Goal: Book appointment/travel/reservation

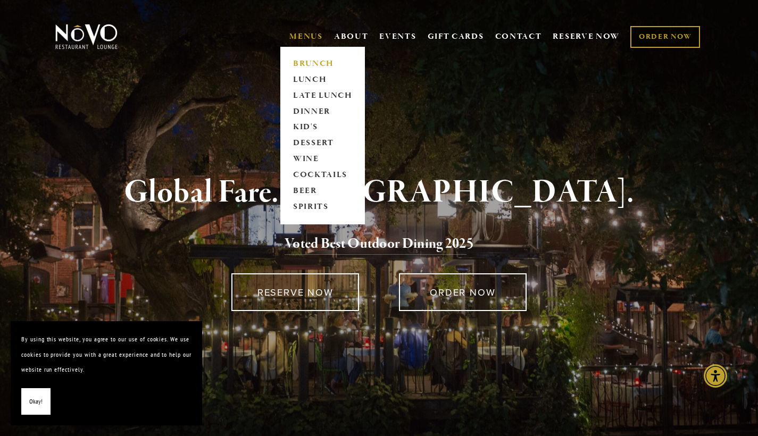
click at [311, 63] on link "BRUNCH" at bounding box center [322, 64] width 66 height 16
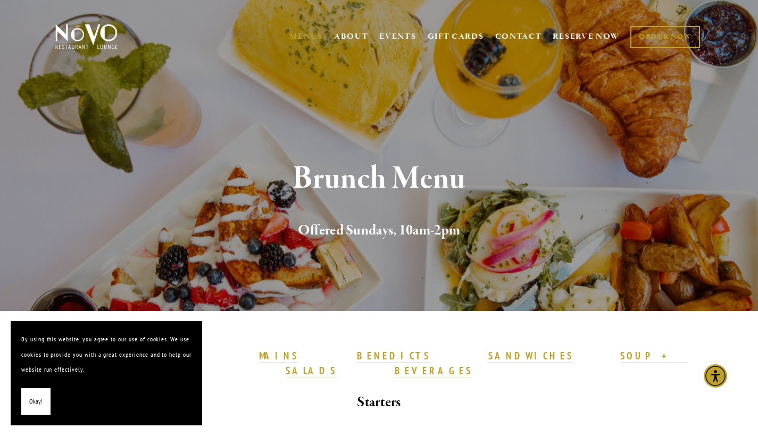
click at [34, 405] on span "Okay!" at bounding box center [35, 401] width 13 height 15
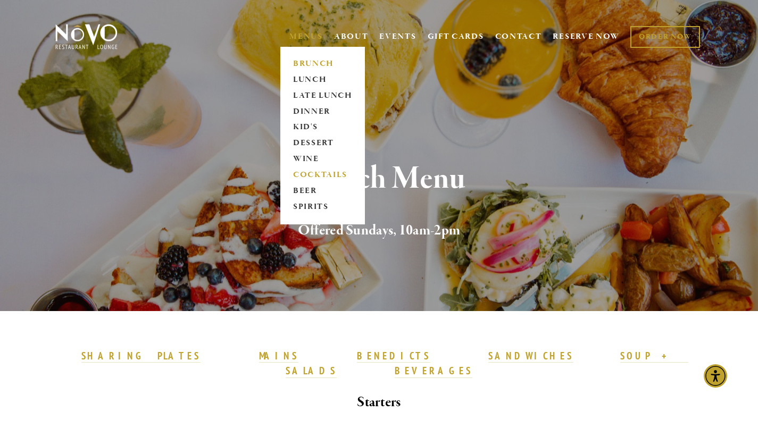
click at [307, 171] on link "COCKTAILS" at bounding box center [322, 176] width 66 height 16
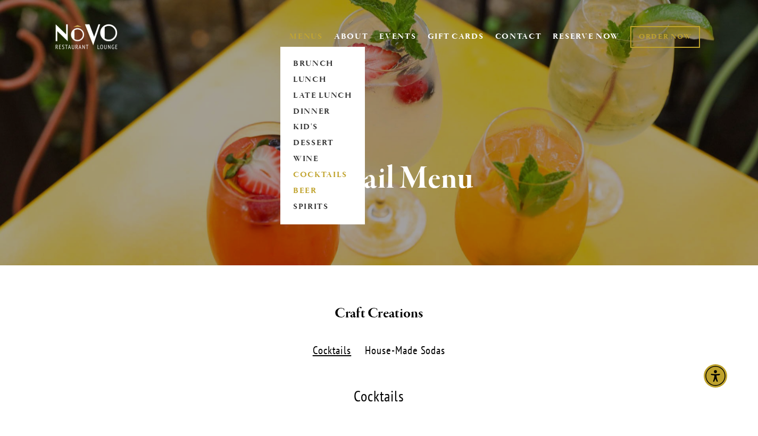
click at [305, 193] on link "BEER" at bounding box center [322, 192] width 66 height 16
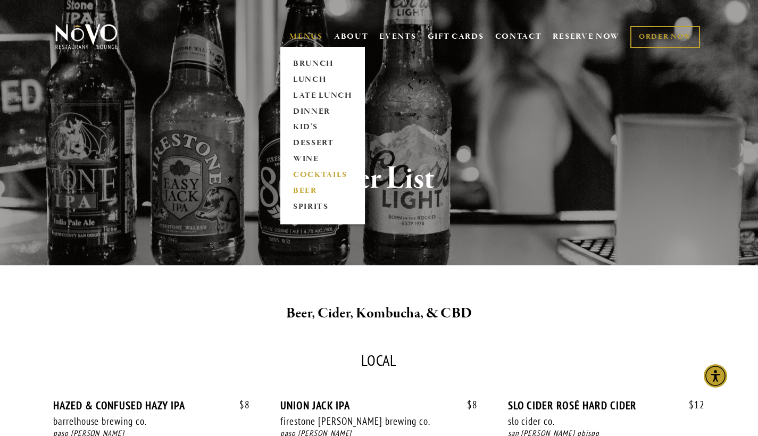
click at [315, 173] on link "COCKTAILS" at bounding box center [322, 176] width 66 height 16
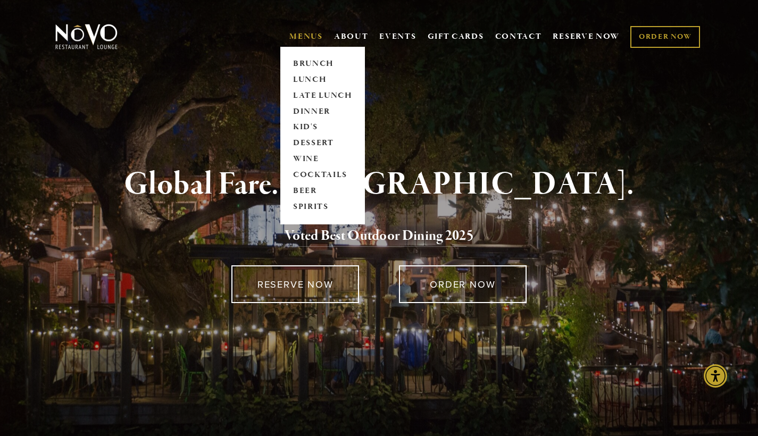
click at [300, 42] on span "MENUS BRUNCH LUNCH LATE LUNCH DINNER KID'S DESSERT WINE COCKTAILS BEER SPIRITS" at bounding box center [306, 37] width 34 height 20
click at [310, 209] on link "SPIRITS" at bounding box center [322, 207] width 66 height 16
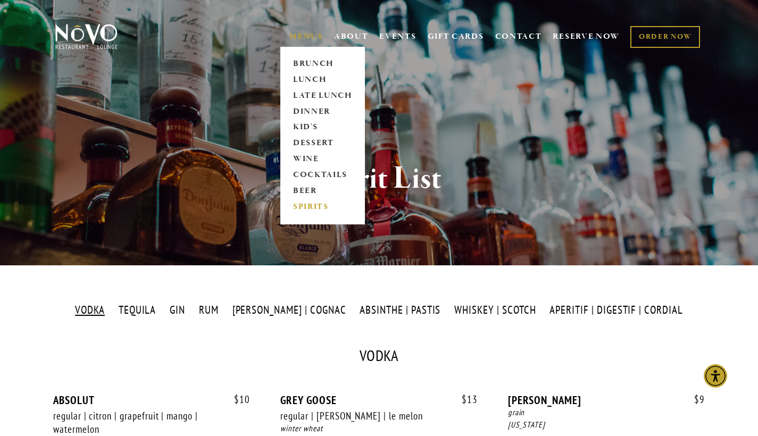
click at [297, 31] on link "MENUS" at bounding box center [306, 36] width 34 height 11
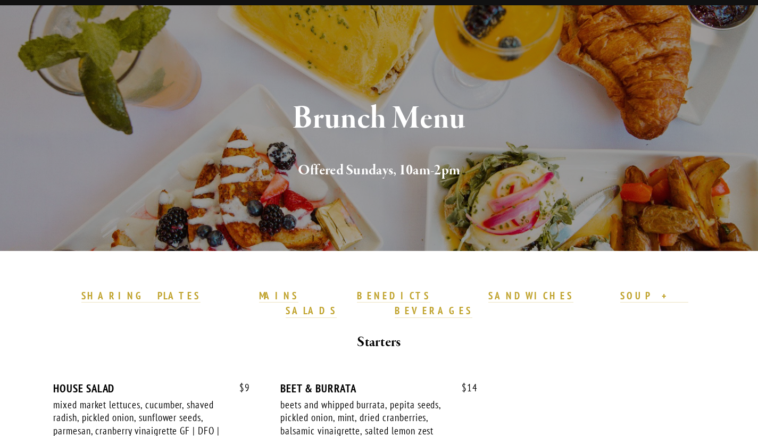
scroll to position [65, 0]
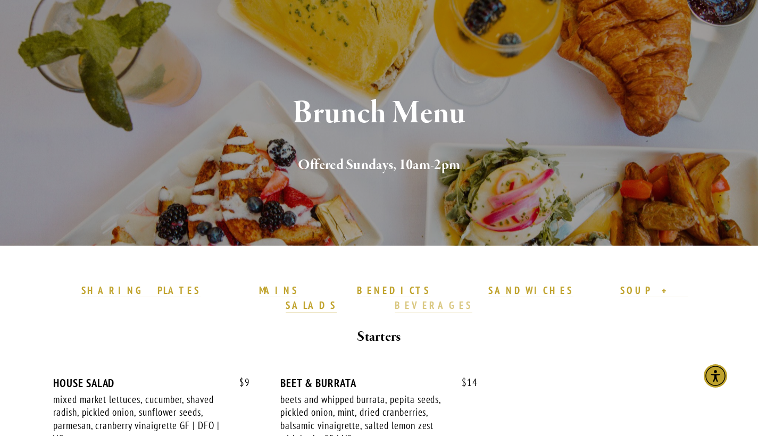
click at [472, 299] on strong "BEVERAGES" at bounding box center [434, 305] width 78 height 13
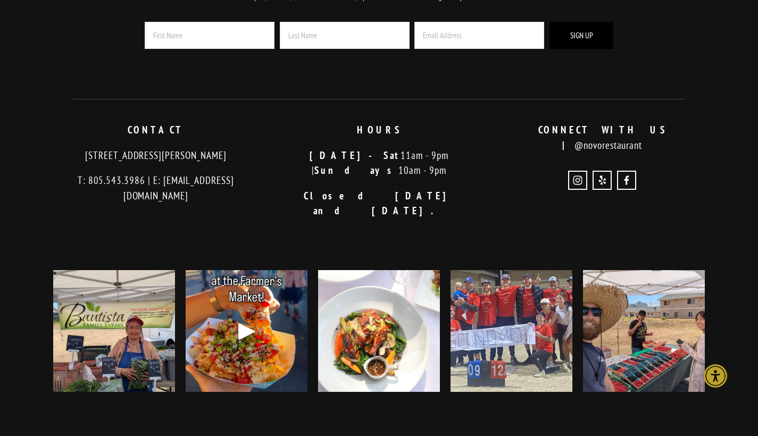
scroll to position [2699, 0]
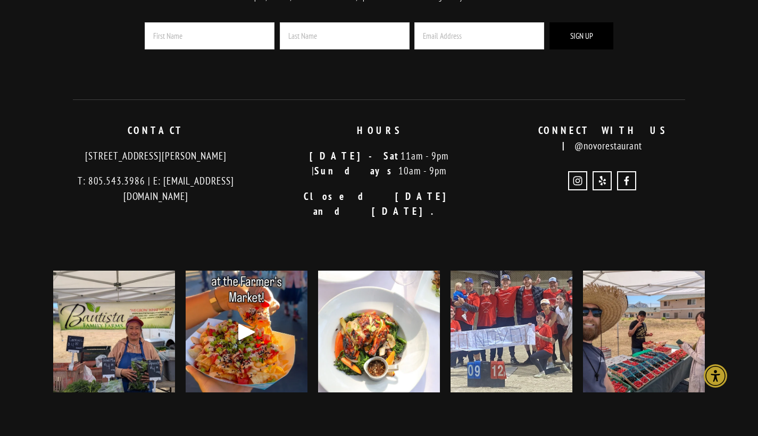
click at [274, 435] on strong "ORDER NOW" at bounding box center [239, 441] width 82 height 13
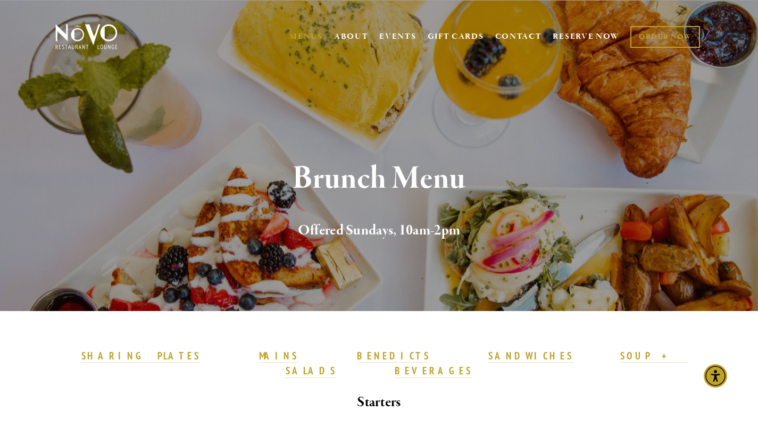
scroll to position [0, 0]
click at [575, 32] on link "RESERVE NOW" at bounding box center [586, 37] width 67 height 20
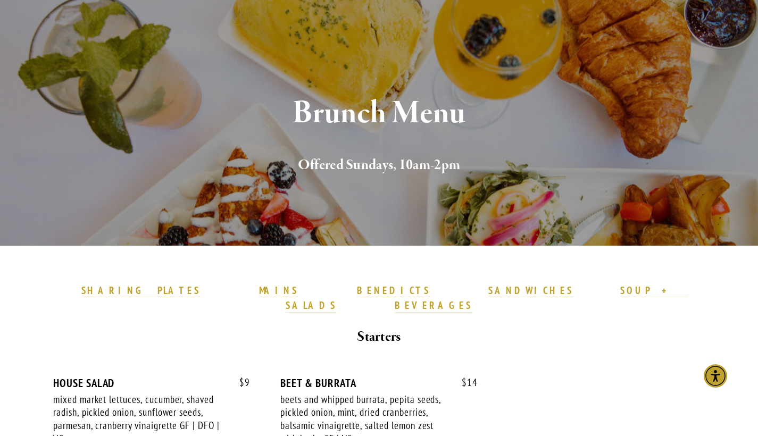
scroll to position [30, 0]
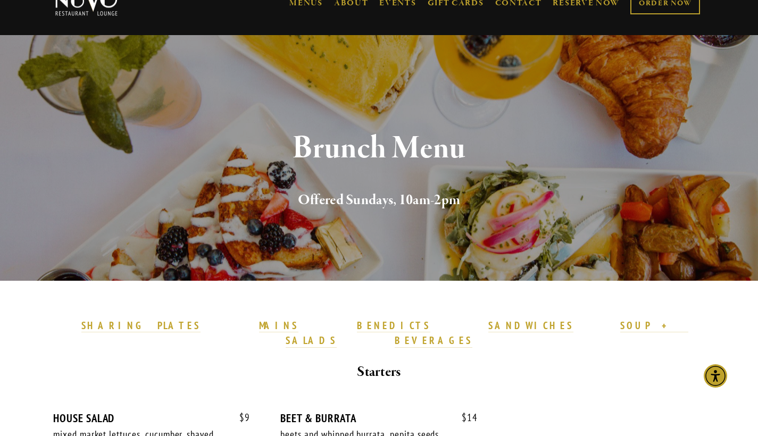
click at [360, 142] on h1 "Brunch Menu" at bounding box center [379, 148] width 613 height 35
click at [360, 150] on h1 "Brunch Menu" at bounding box center [379, 148] width 613 height 35
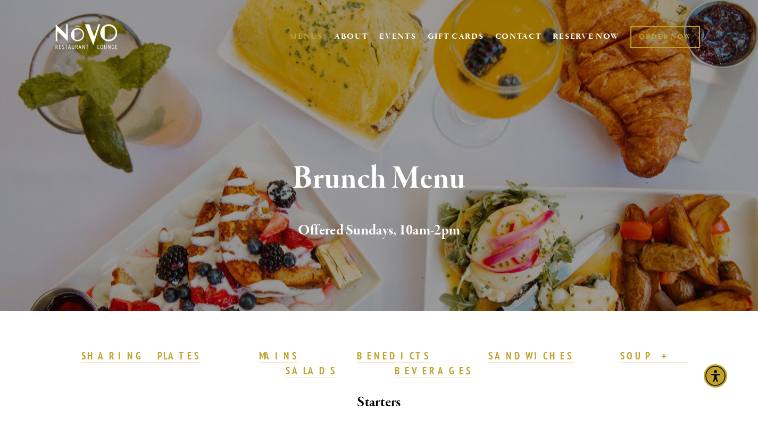
scroll to position [0, 0]
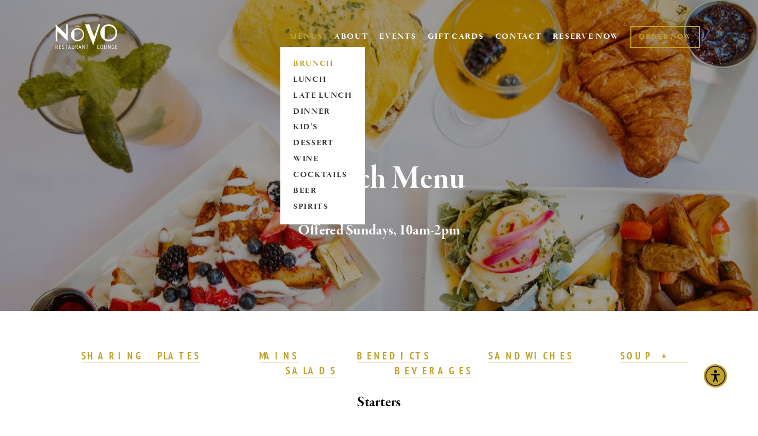
click at [310, 57] on link "BRUNCH" at bounding box center [322, 64] width 66 height 16
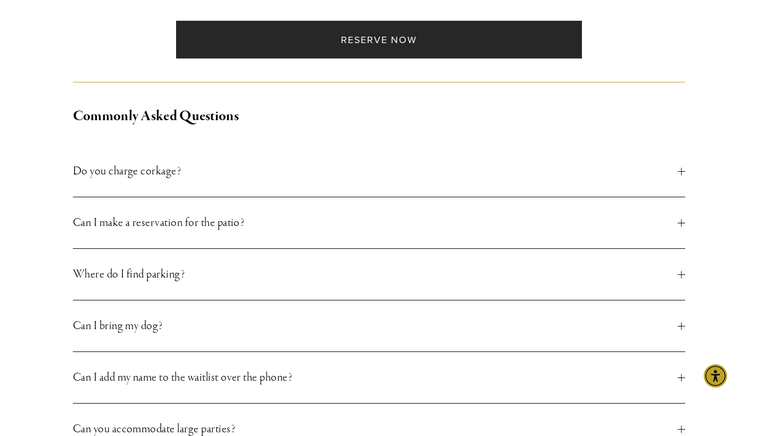
scroll to position [404, 0]
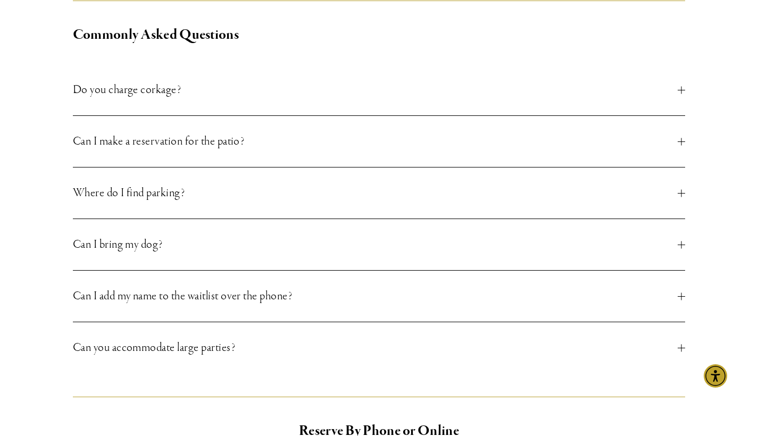
click at [275, 84] on span "Do you charge corkage?" at bounding box center [375, 89] width 605 height 19
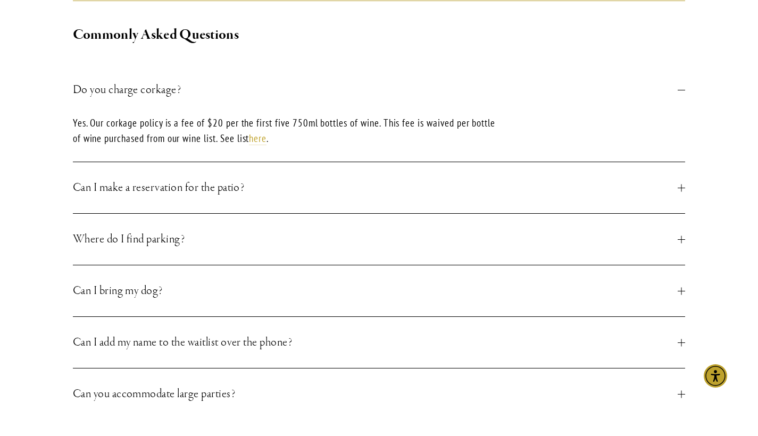
click at [268, 107] on button "Do you charge corkage?" at bounding box center [379, 89] width 613 height 51
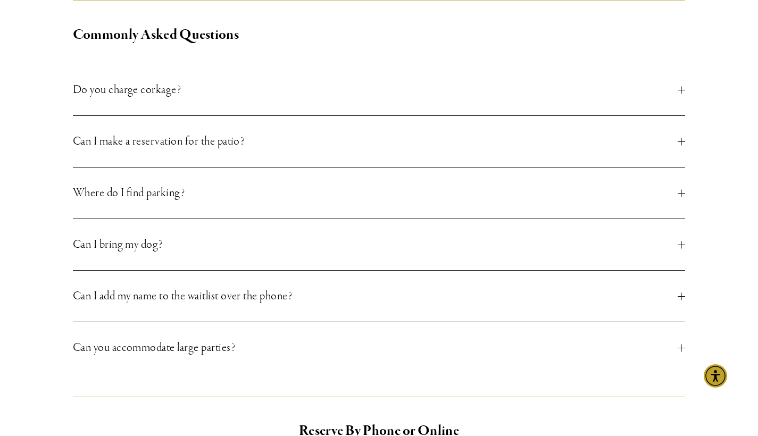
click at [259, 145] on span "Can I make a reservation for the patio?" at bounding box center [375, 141] width 605 height 19
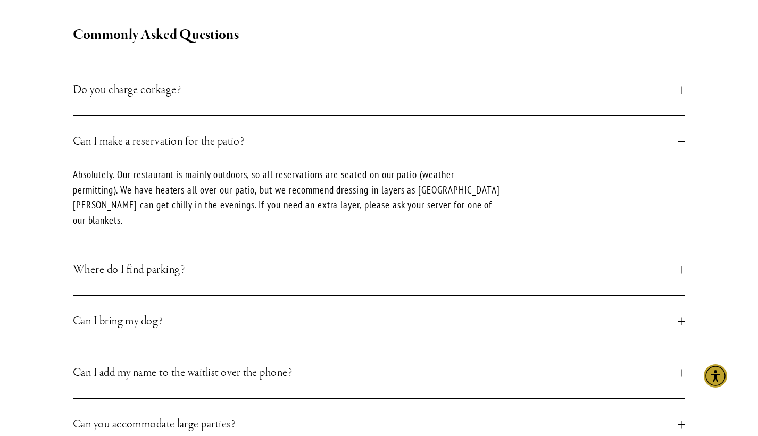
click at [269, 142] on span "Can I make a reservation for the patio?" at bounding box center [375, 141] width 605 height 19
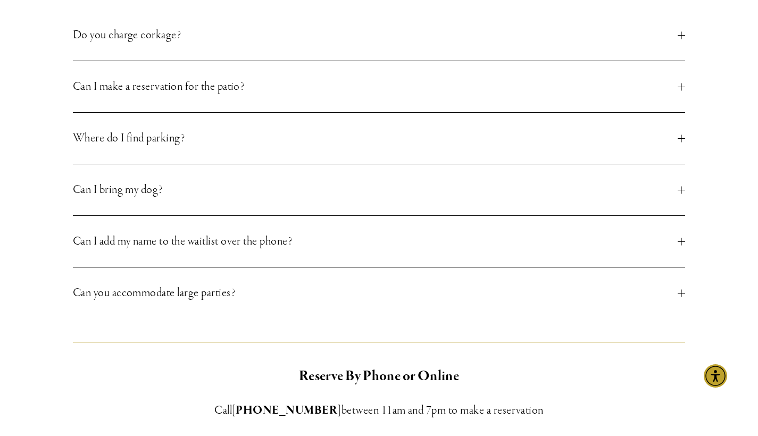
scroll to position [460, 0]
click at [244, 245] on span "Can I add my name to the waitlist over the phone?" at bounding box center [375, 240] width 605 height 19
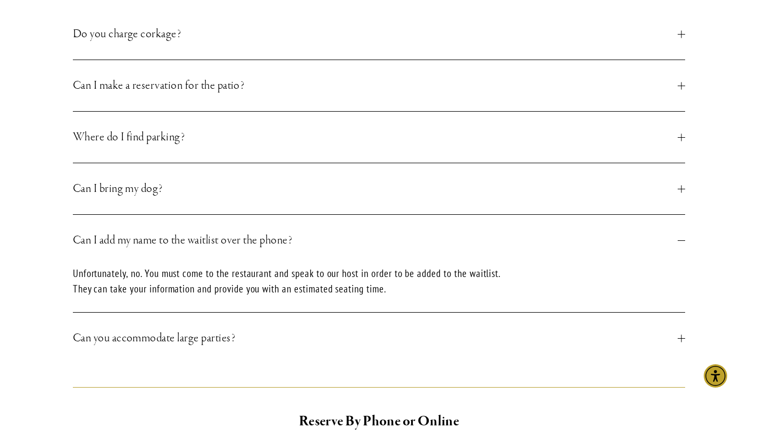
click at [248, 240] on span "Can I add my name to the waitlist over the phone?" at bounding box center [375, 240] width 605 height 19
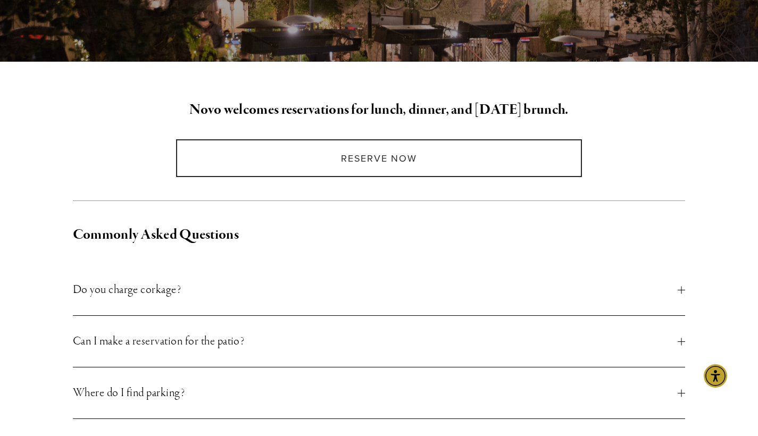
scroll to position [180, 0]
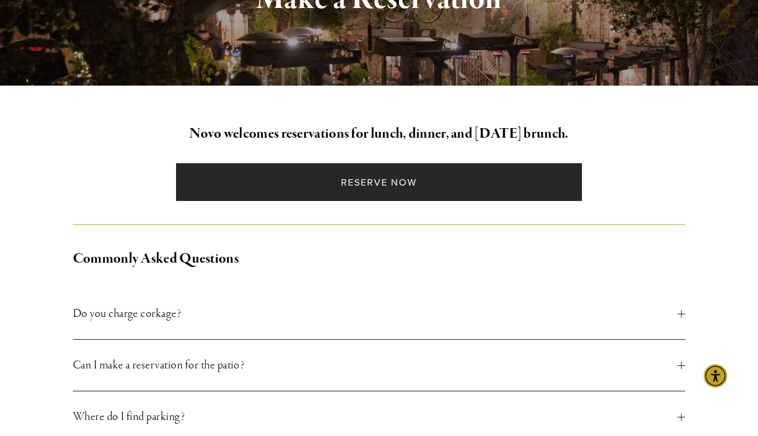
click at [334, 178] on link "Reserve Now" at bounding box center [379, 182] width 406 height 38
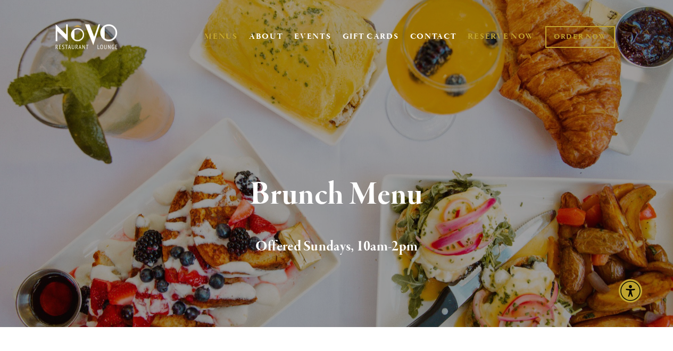
click at [505, 37] on link "RESERVE NOW" at bounding box center [501, 37] width 67 height 20
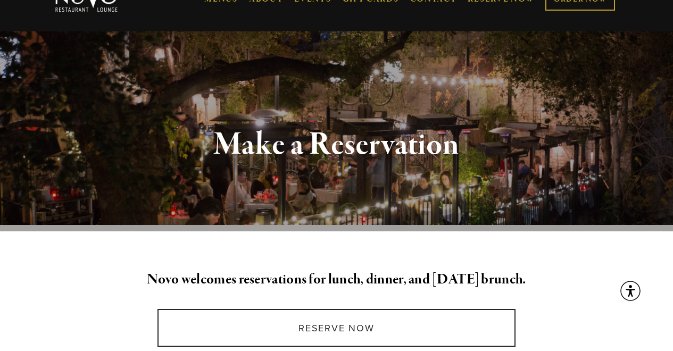
scroll to position [43, 0]
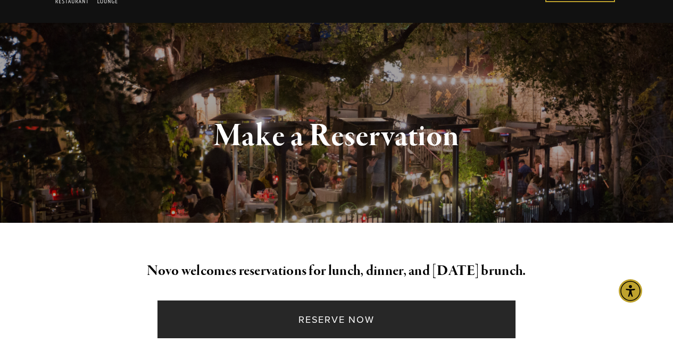
click at [323, 307] on link "Reserve Now" at bounding box center [336, 320] width 358 height 38
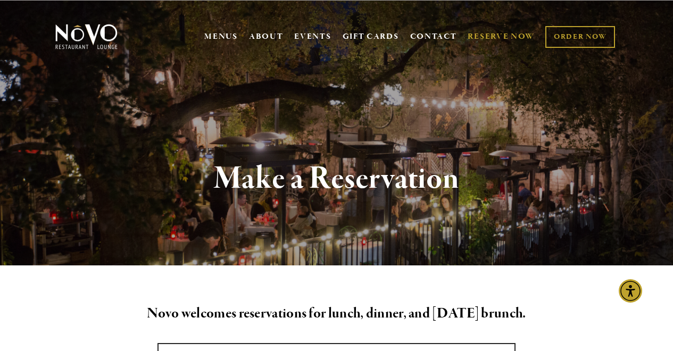
scroll to position [0, 0]
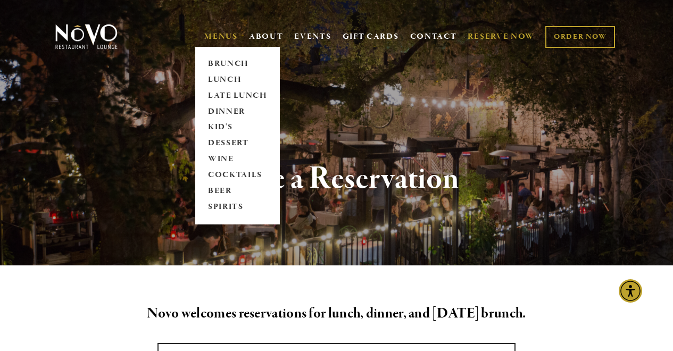
click at [218, 36] on link "MENUS" at bounding box center [221, 36] width 34 height 11
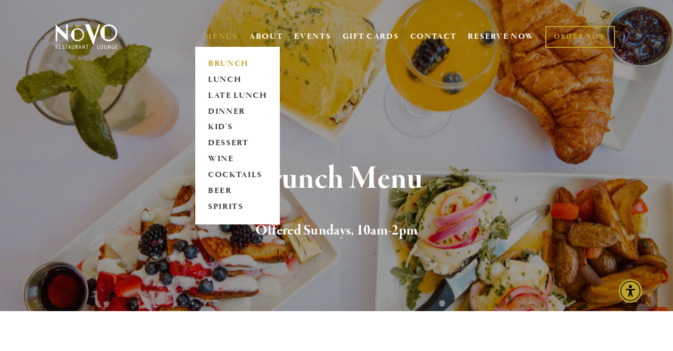
click at [224, 62] on link "BRUNCH" at bounding box center [237, 64] width 66 height 16
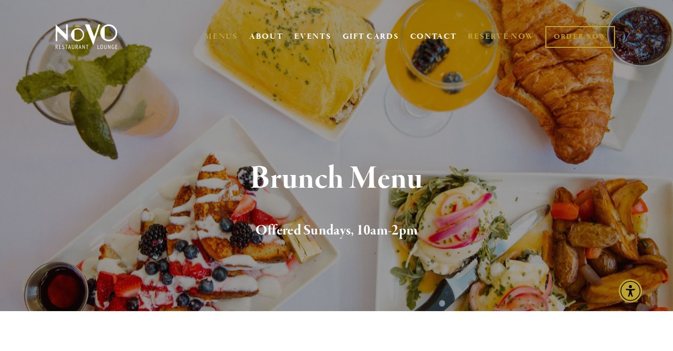
click at [500, 39] on link "RESERVE NOW" at bounding box center [501, 37] width 67 height 20
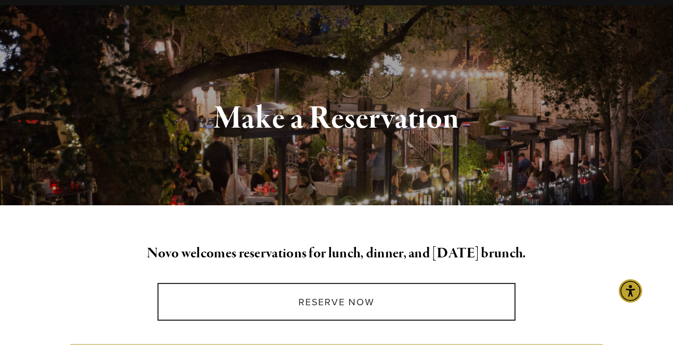
scroll to position [61, 0]
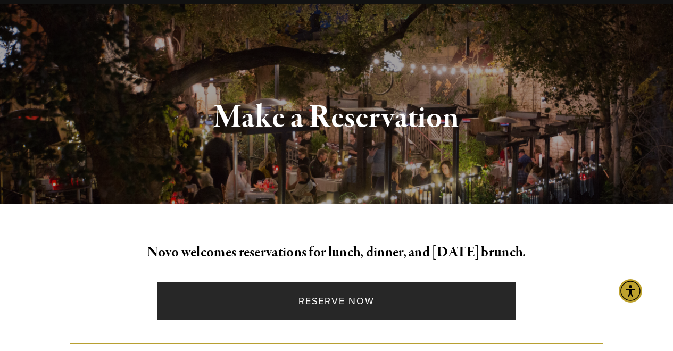
click at [344, 292] on link "Reserve Now" at bounding box center [336, 301] width 358 height 38
